Goal: Task Accomplishment & Management: Manage account settings

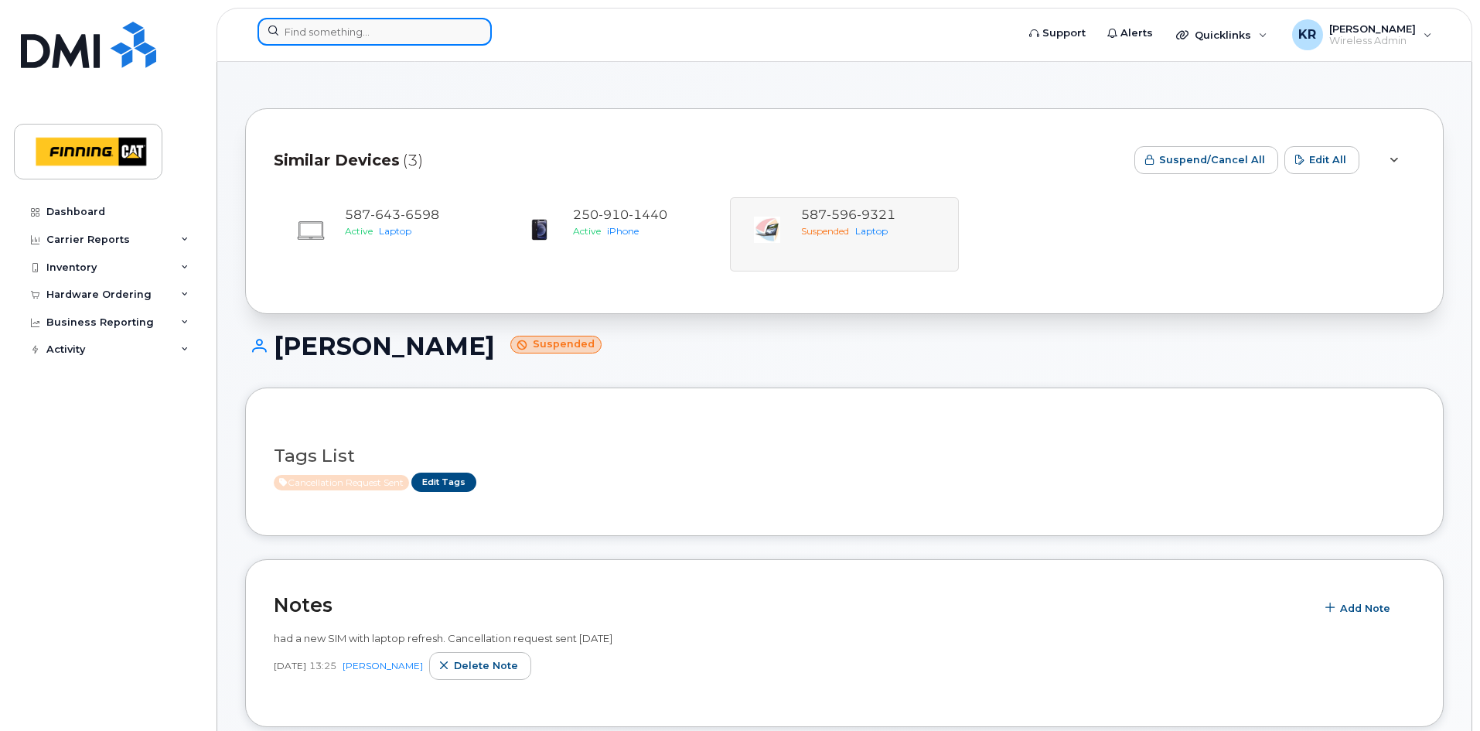
click at [333, 31] on input at bounding box center [375, 32] width 234 height 28
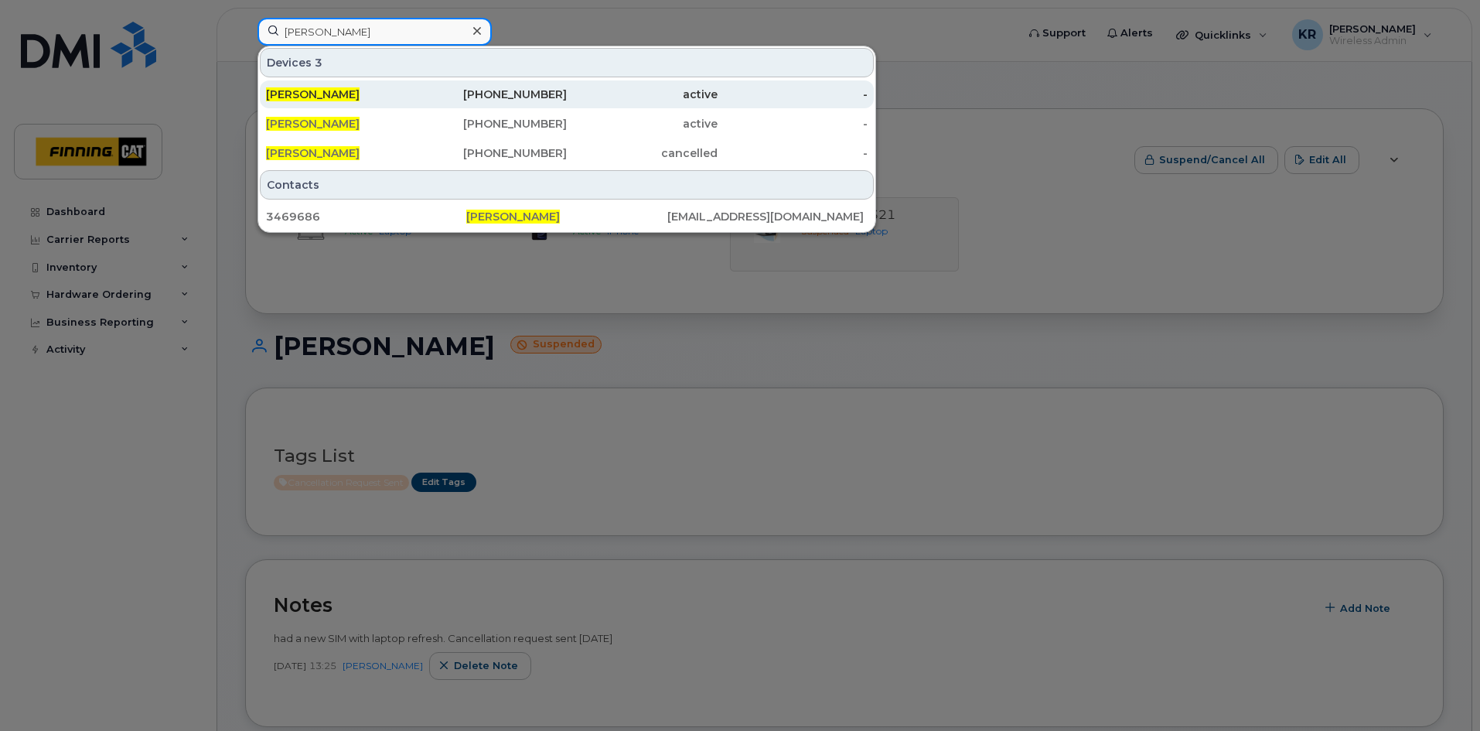
type input "[PERSON_NAME]"
click at [540, 97] on div "[PHONE_NUMBER]" at bounding box center [492, 94] width 151 height 15
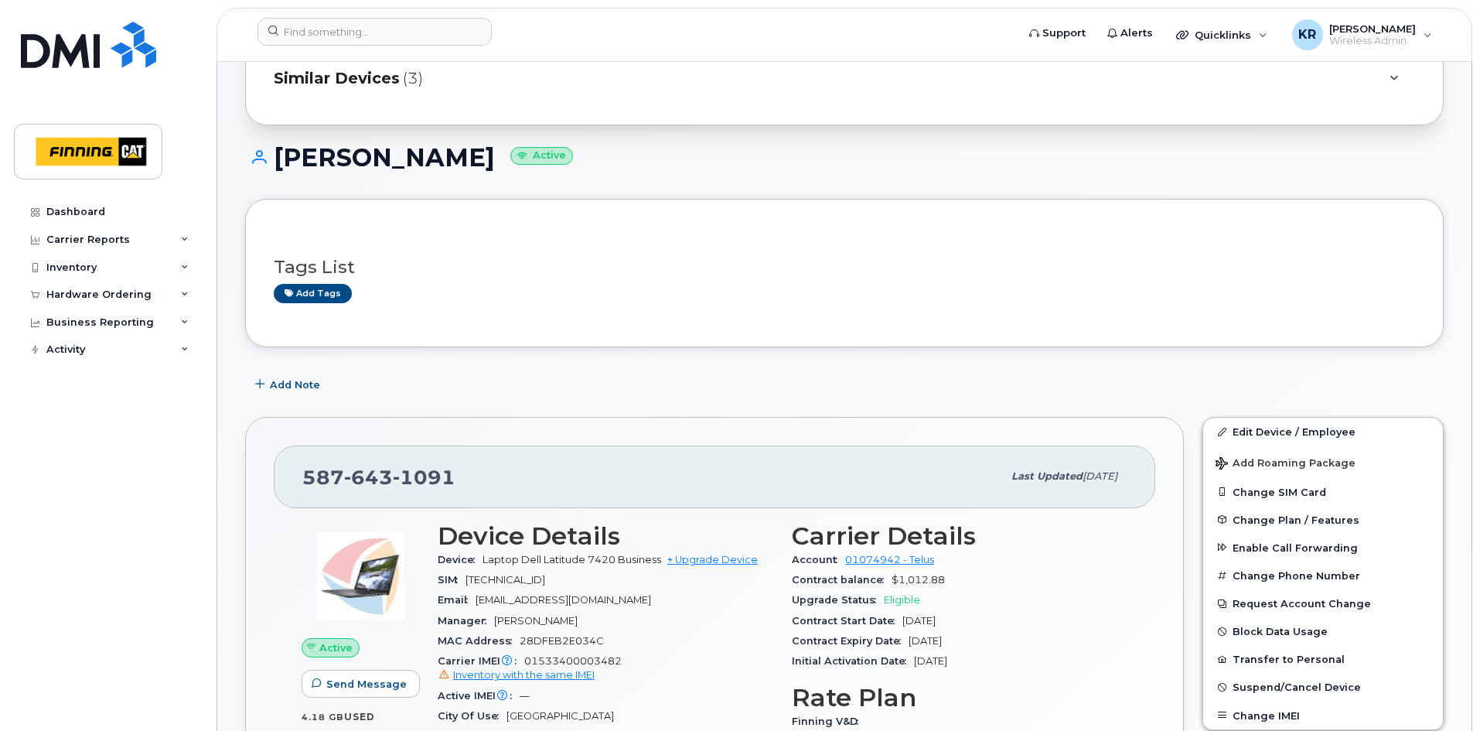
scroll to position [155, 0]
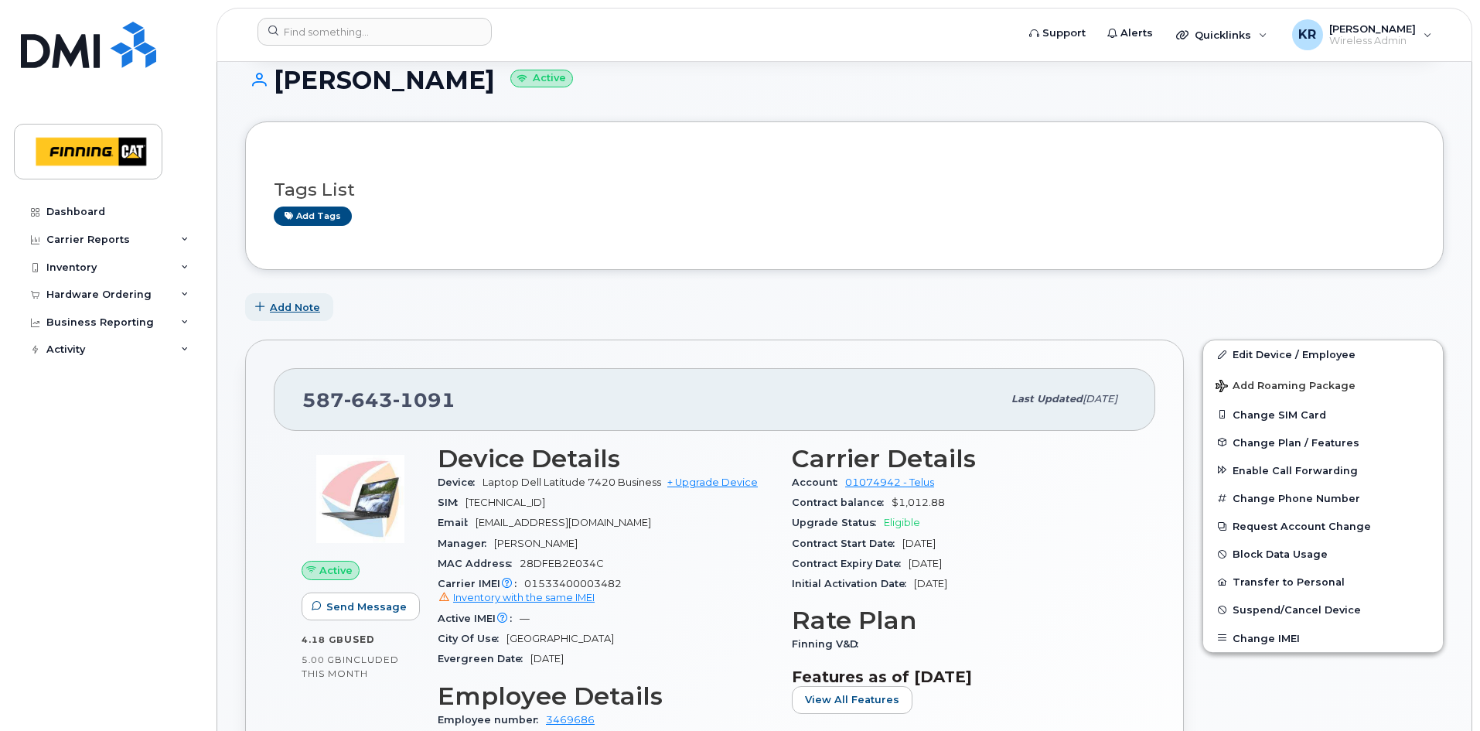
click at [285, 308] on span "Add Note" at bounding box center [295, 307] width 50 height 15
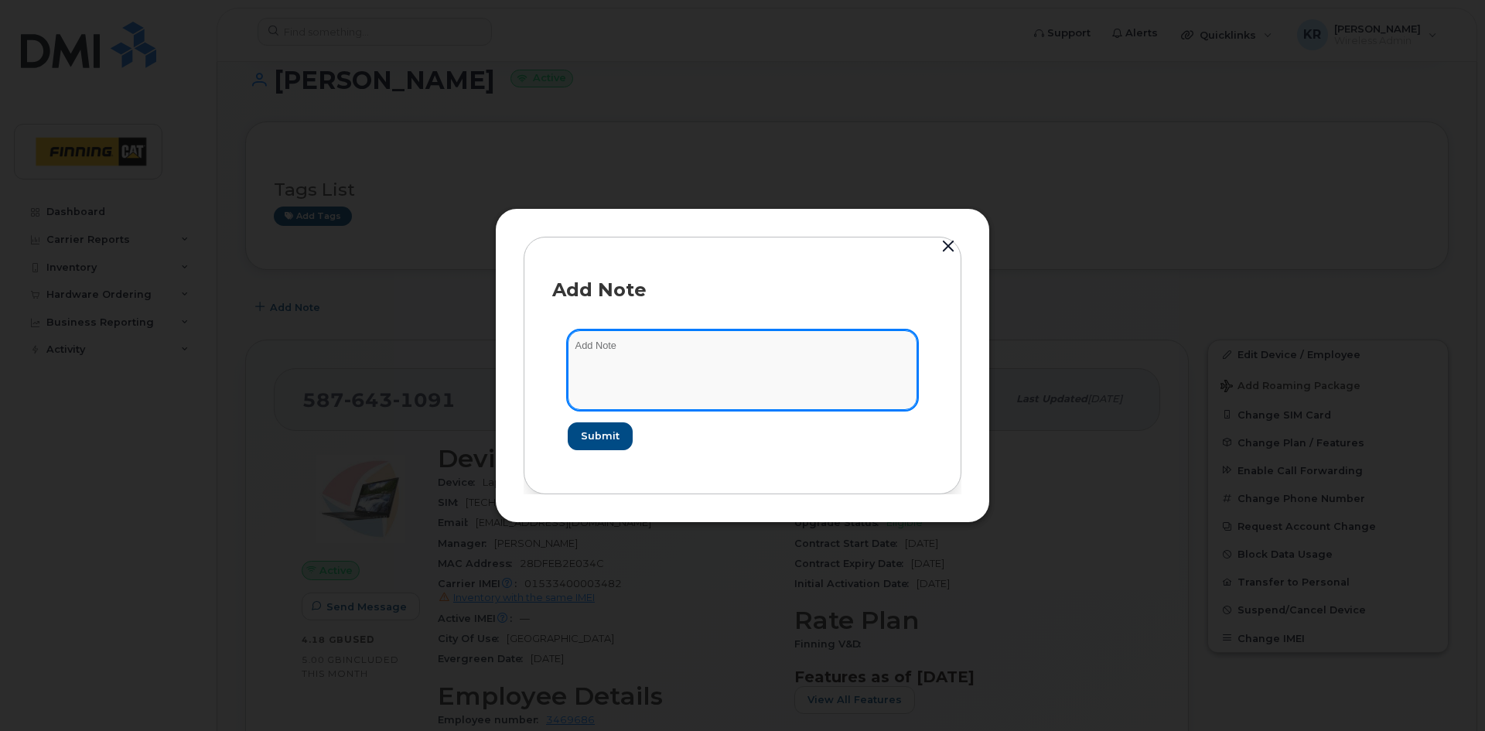
click at [610, 354] on textarea at bounding box center [743, 369] width 350 height 79
type textarea "the SIM for both computer and phone are required to be switched. The SIM in the…"
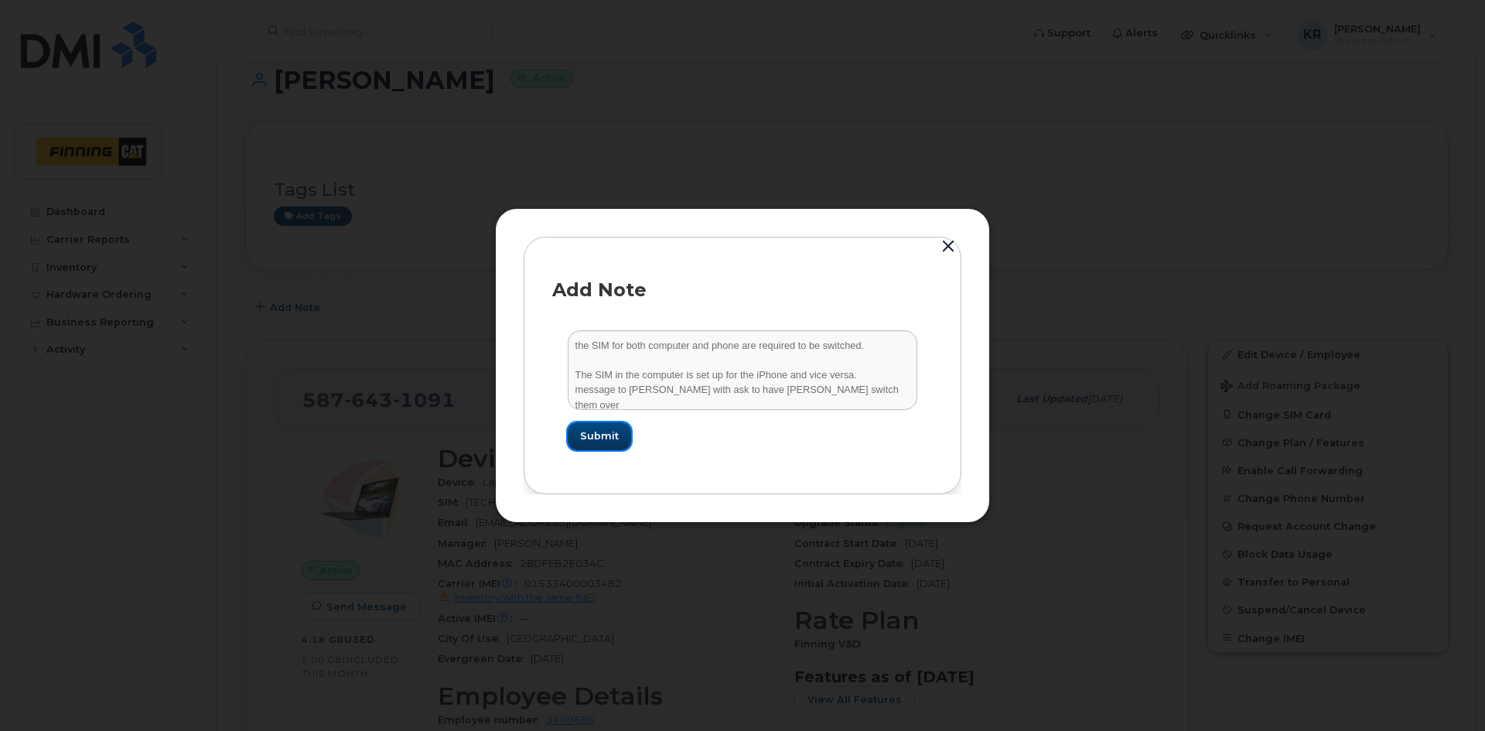
click at [601, 439] on span "Submit" at bounding box center [599, 435] width 39 height 15
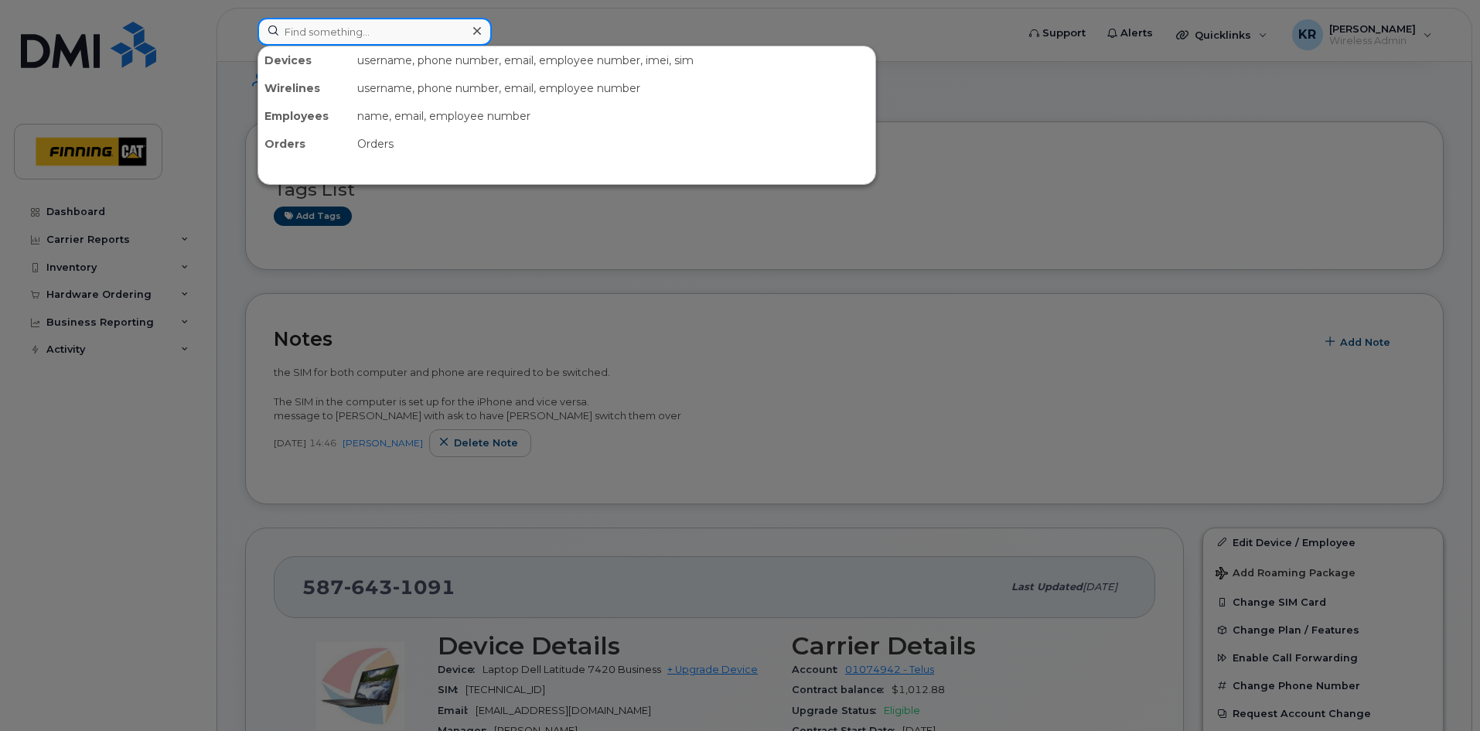
click at [363, 35] on input at bounding box center [375, 32] width 234 height 28
type input "craig strucke"
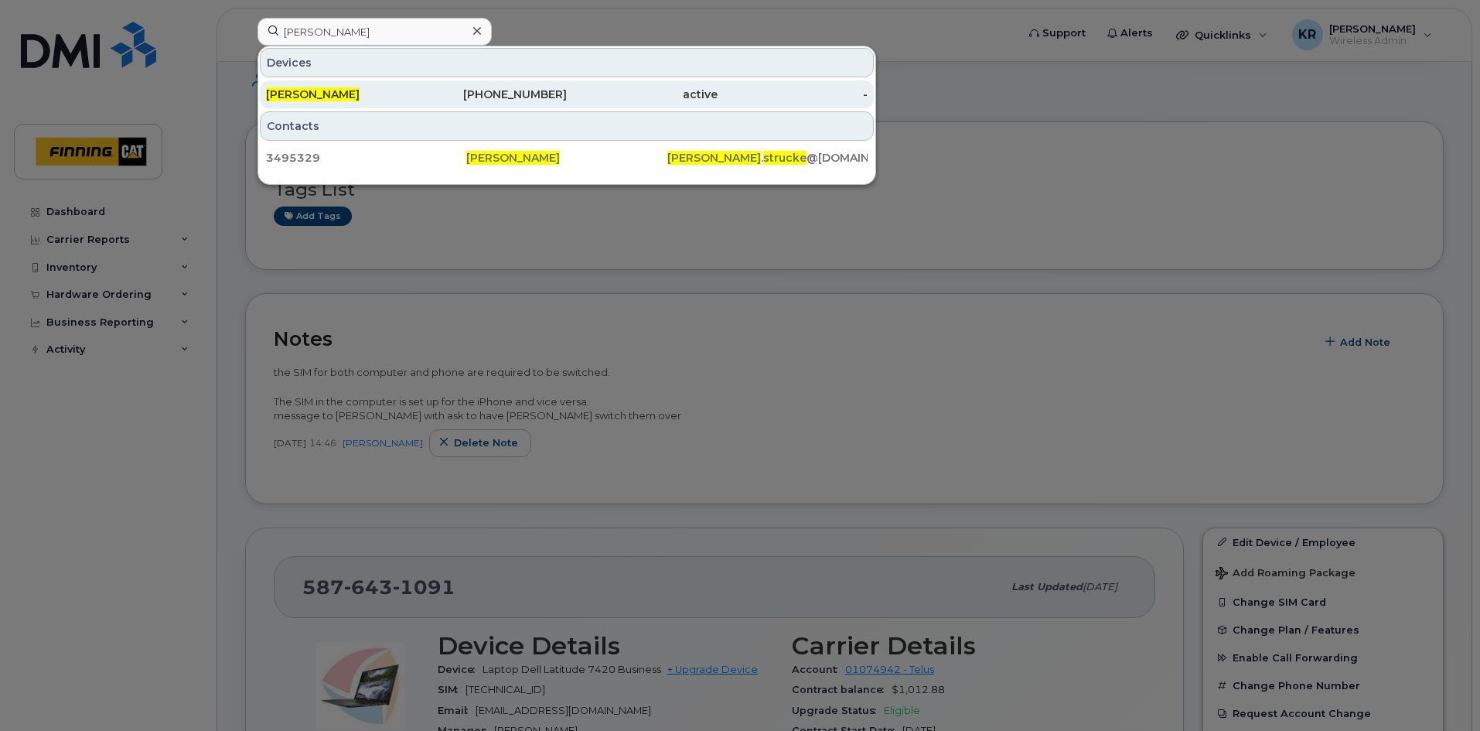
click at [506, 102] on div "587-644-0553" at bounding box center [492, 94] width 151 height 28
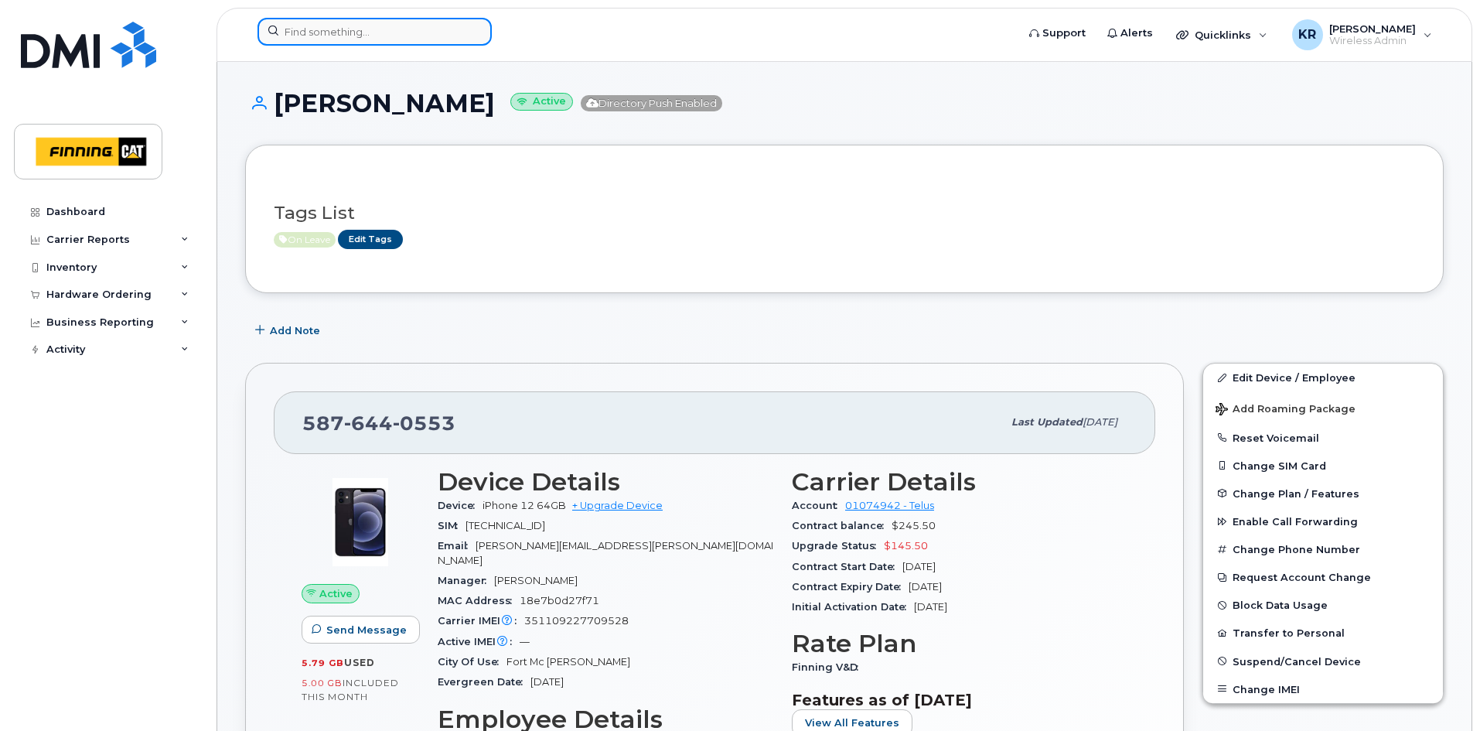
click at [344, 32] on input at bounding box center [375, 32] width 234 height 28
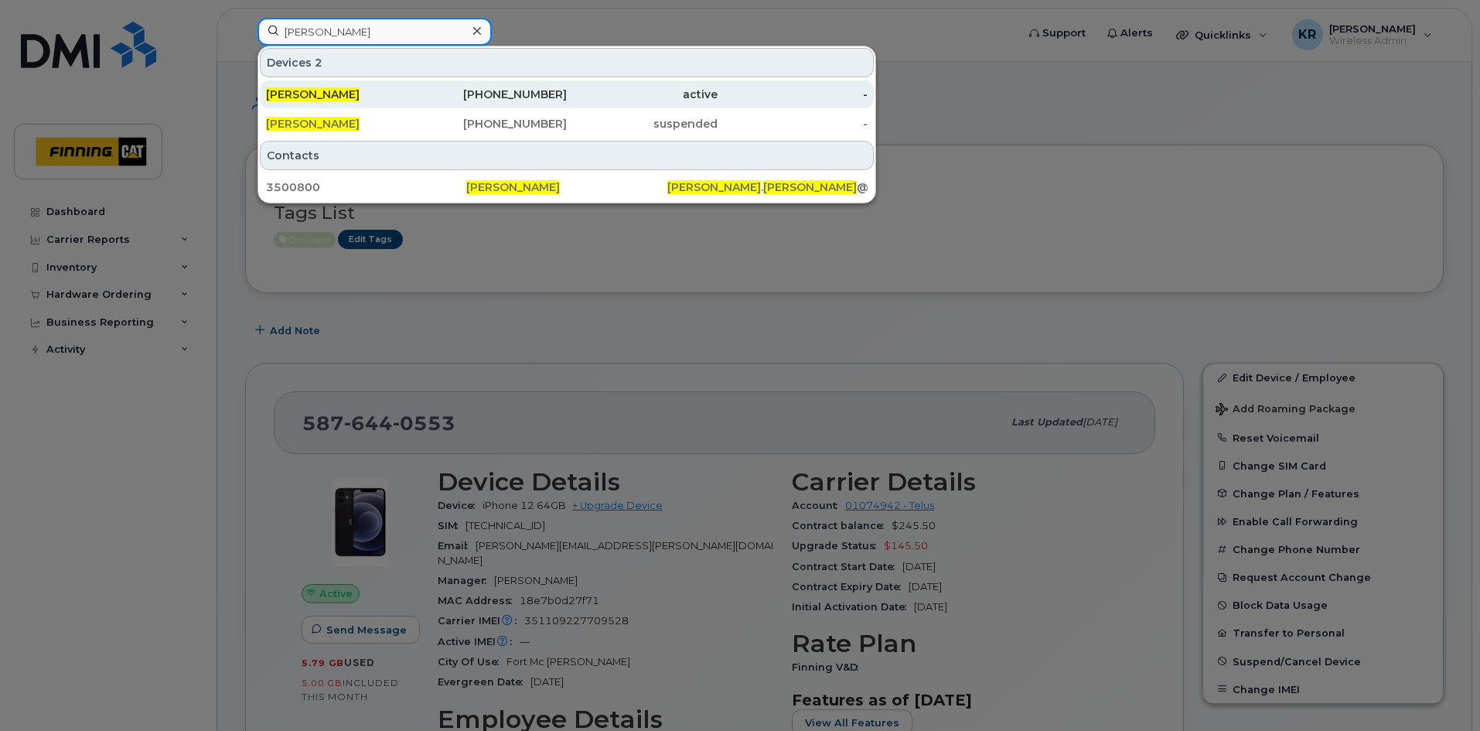
type input "david gibson"
click at [507, 94] on div "587-645-7504" at bounding box center [492, 94] width 151 height 15
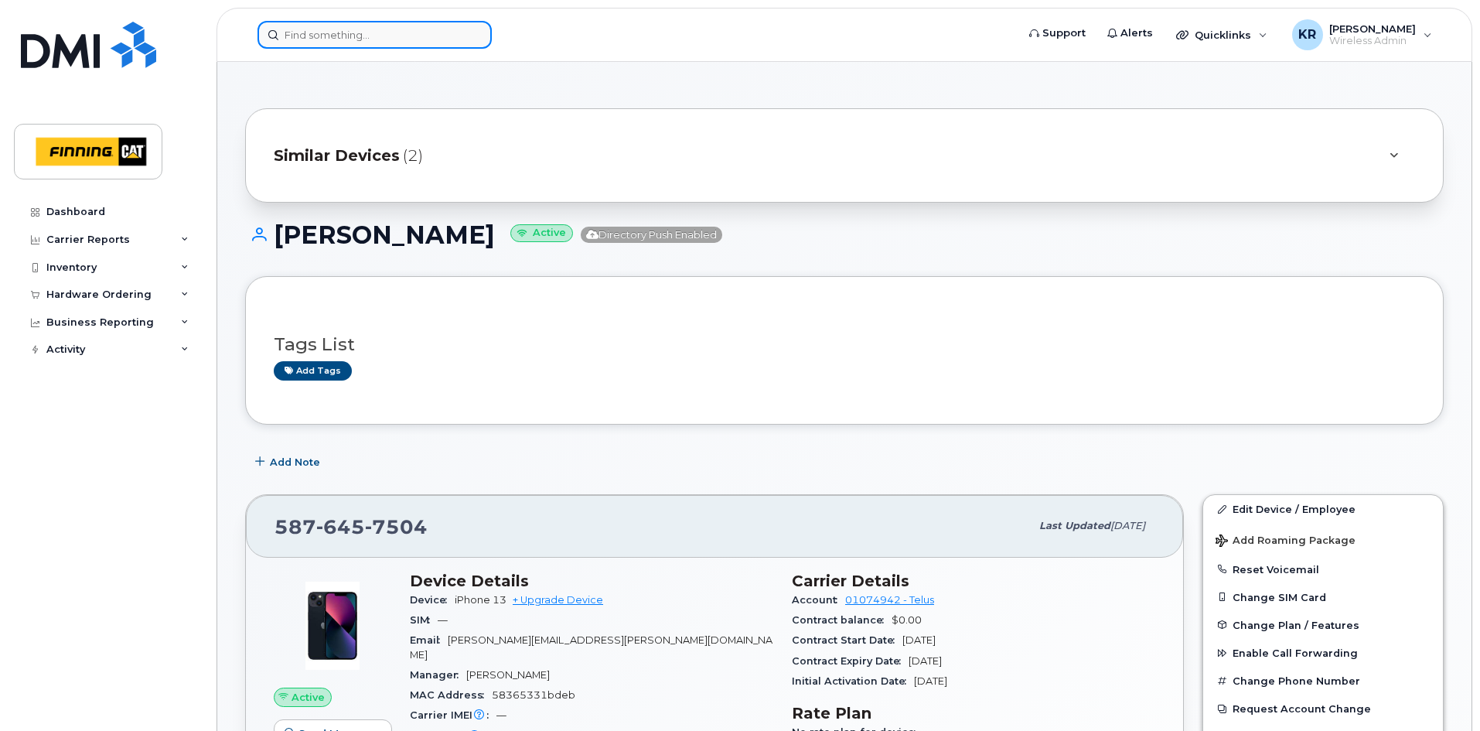
click at [299, 38] on input at bounding box center [375, 35] width 234 height 28
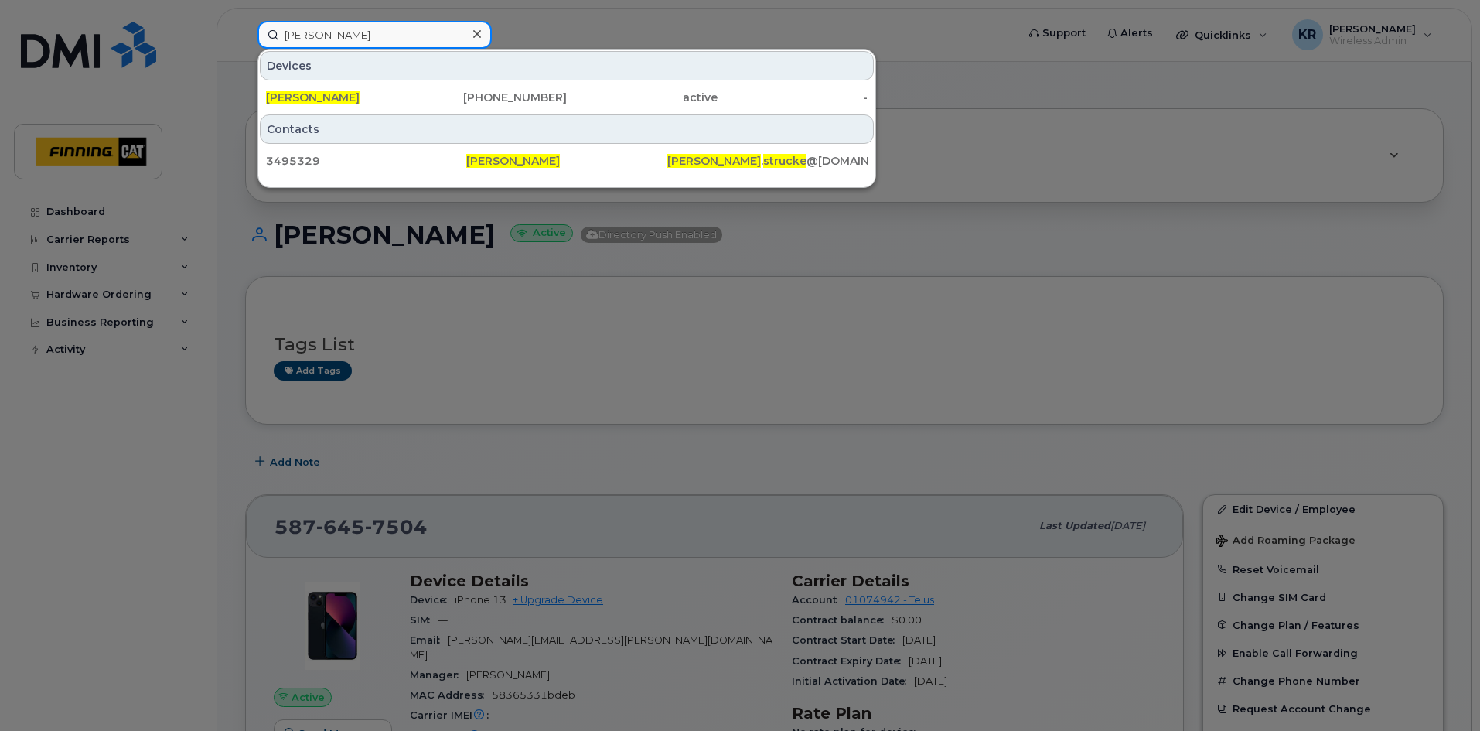
type input "craig strucke"
